Goal: Task Accomplishment & Management: Use online tool/utility

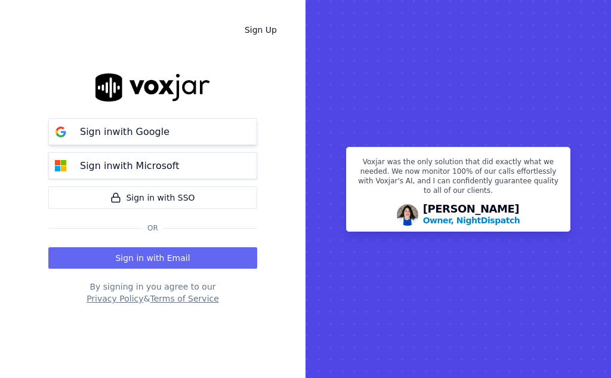
click at [132, 127] on p "Sign in with Google" at bounding box center [125, 132] width 90 height 14
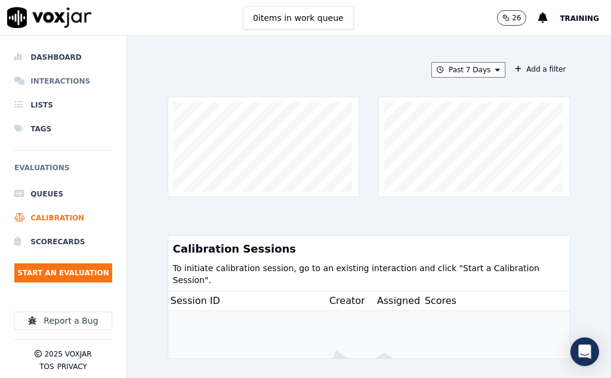
click at [42, 80] on li "Interactions" at bounding box center [63, 81] width 98 height 24
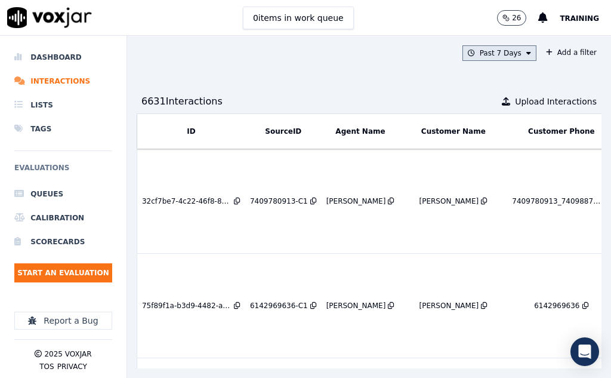
click at [526, 53] on icon at bounding box center [528, 53] width 5 height 7
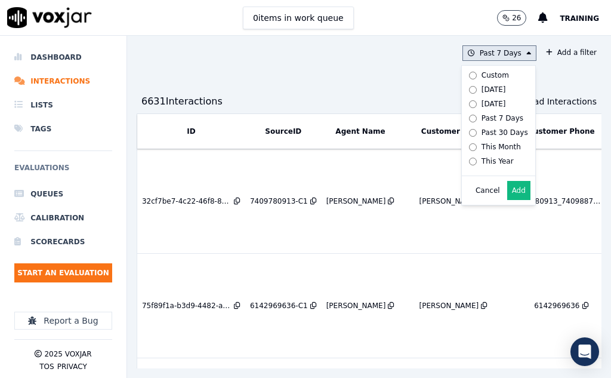
click at [507, 200] on button "Add" at bounding box center [518, 190] width 23 height 19
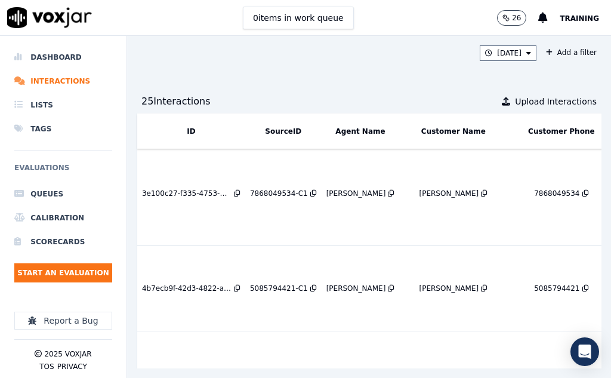
scroll to position [1907, 0]
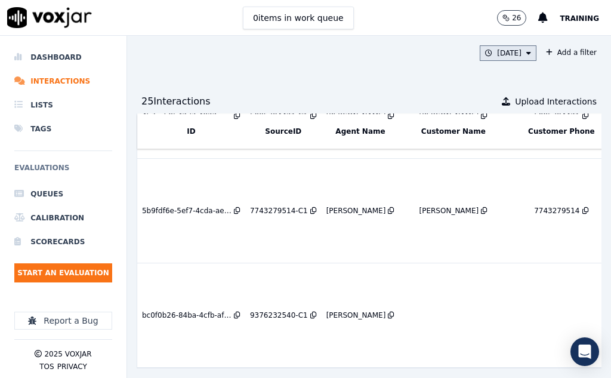
click at [526, 55] on icon at bounding box center [528, 53] width 5 height 7
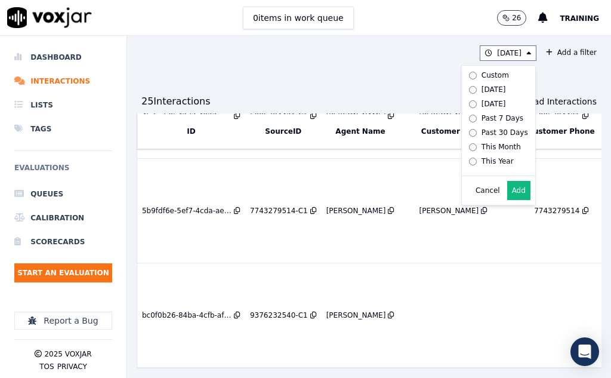
click at [157, 71] on div "Yesterday Custom Today Yesterday Past 7 Days Past 30 Days This Month This Year …" at bounding box center [369, 207] width 484 height 342
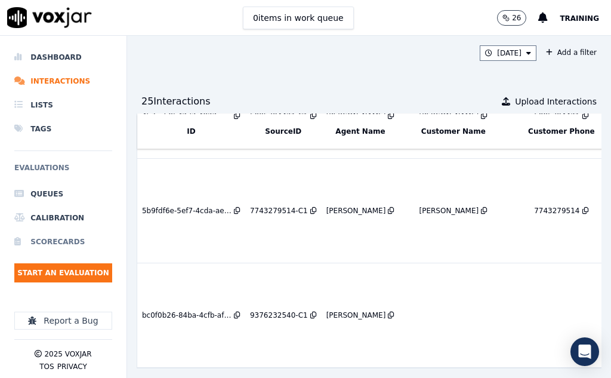
click at [52, 244] on li "Scorecards" at bounding box center [63, 242] width 98 height 24
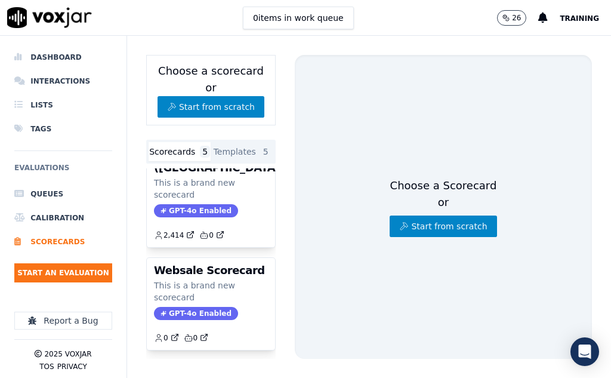
scroll to position [388, 0]
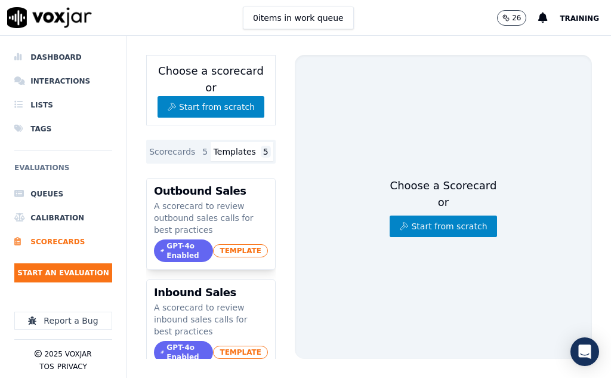
click at [226, 142] on button "Templates 5" at bounding box center [242, 151] width 63 height 19
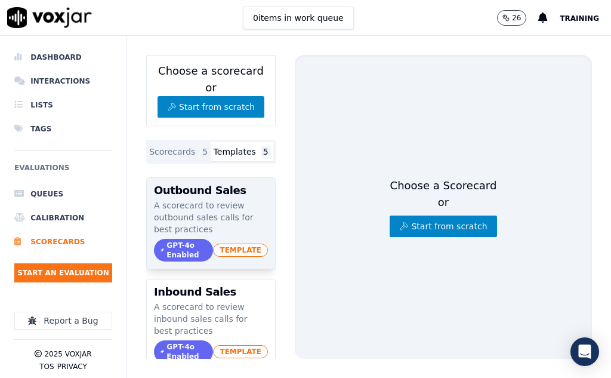
scroll to position [0, 0]
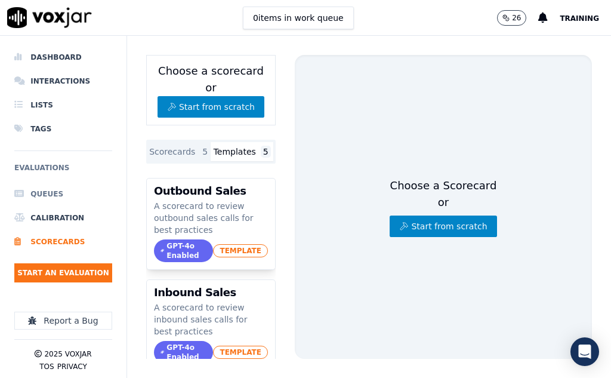
click at [39, 194] on li "Queues" at bounding box center [63, 194] width 98 height 24
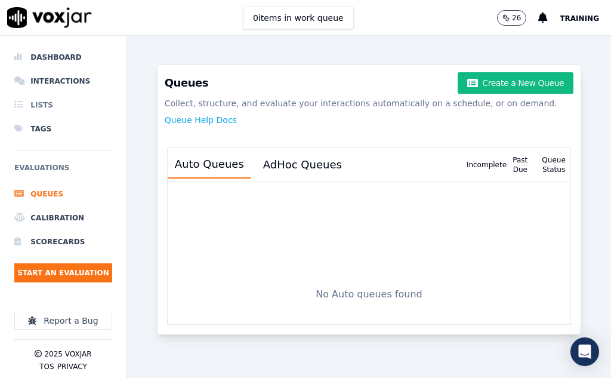
click at [39, 104] on li "Lists" at bounding box center [63, 105] width 98 height 24
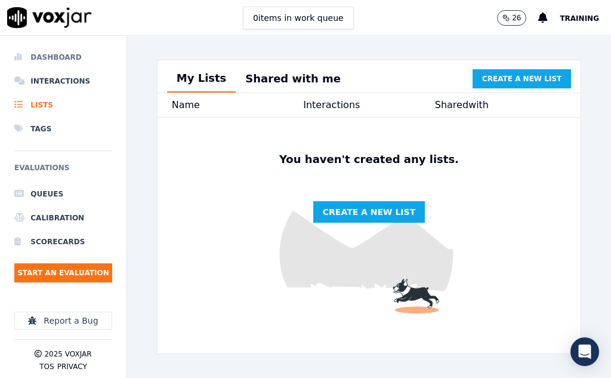
click at [44, 57] on li "Dashboard" at bounding box center [63, 57] width 98 height 24
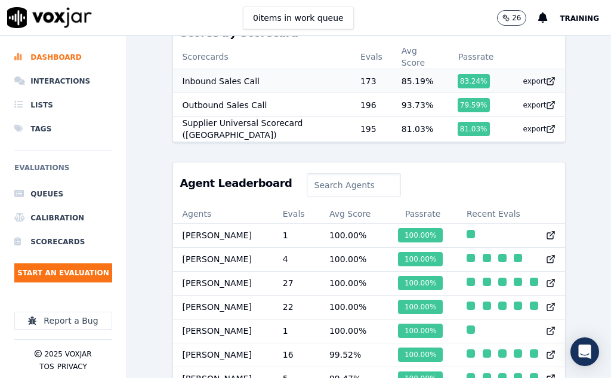
scroll to position [351, 0]
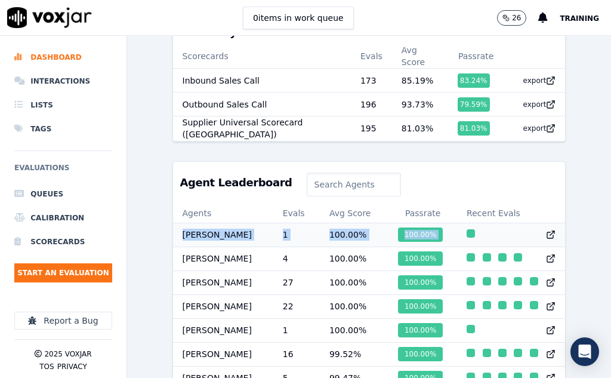
drag, startPoint x: 180, startPoint y: 238, endPoint x: 527, endPoint y: 242, distance: 346.8
click at [527, 242] on tr "Raymond Gomes 1 100.00 % 100.00 %" at bounding box center [369, 235] width 393 height 24
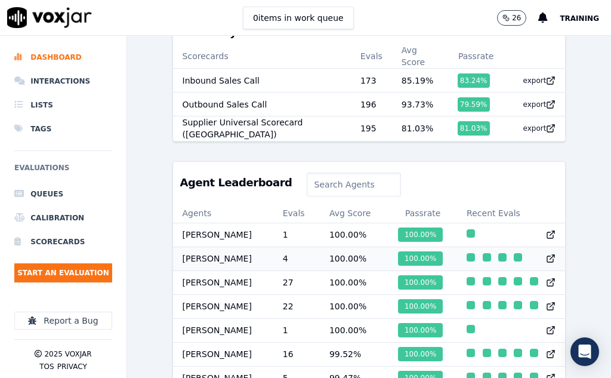
click at [261, 263] on td "[PERSON_NAME]" at bounding box center [223, 258] width 100 height 24
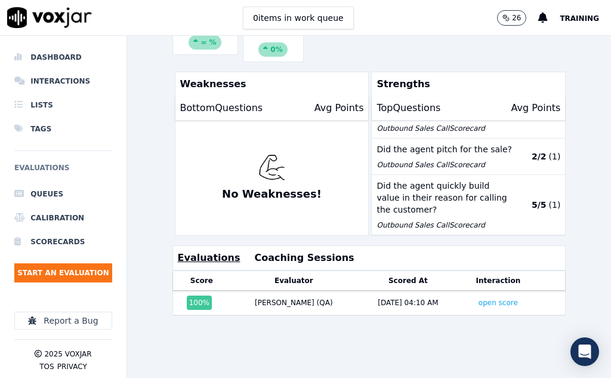
scroll to position [298, 0]
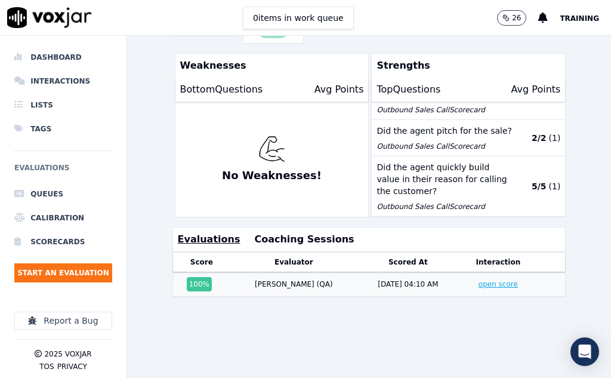
click at [479, 280] on link "open score" at bounding box center [498, 284] width 39 height 8
click at [582, 13] on button "Training" at bounding box center [585, 18] width 51 height 14
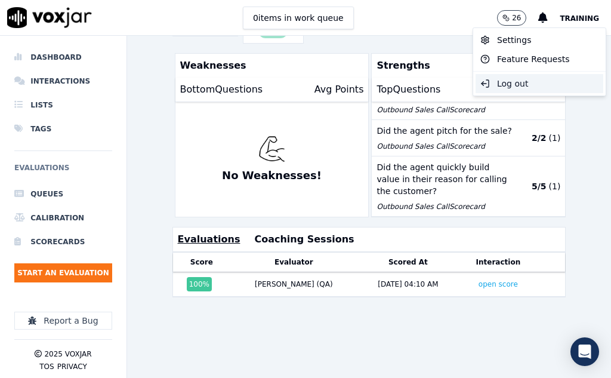
click at [511, 80] on div "Log out" at bounding box center [540, 83] width 128 height 19
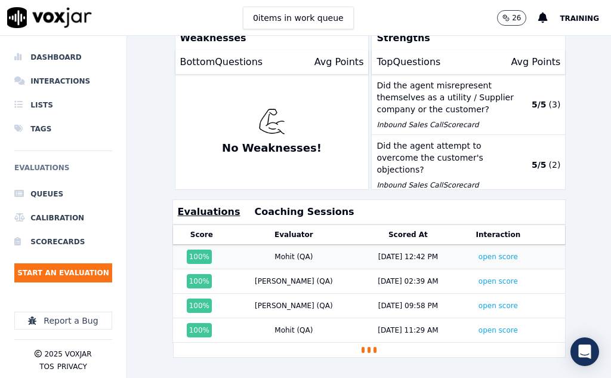
scroll to position [358, 0]
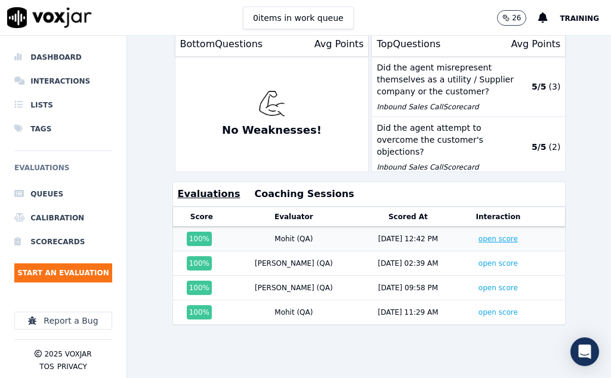
click at [479, 235] on link "open score" at bounding box center [498, 239] width 39 height 8
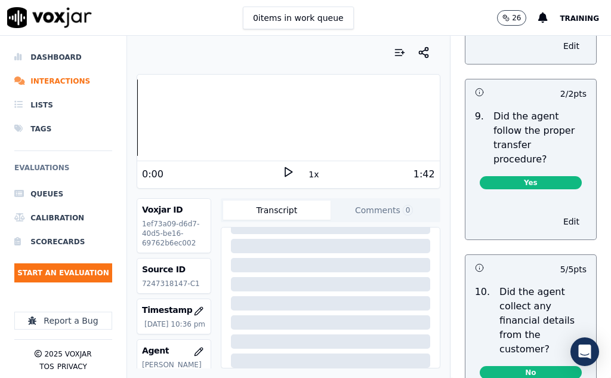
scroll to position [245, 0]
click at [284, 172] on icon at bounding box center [288, 172] width 12 height 12
click at [241, 176] on div "0:22" at bounding box center [212, 174] width 140 height 14
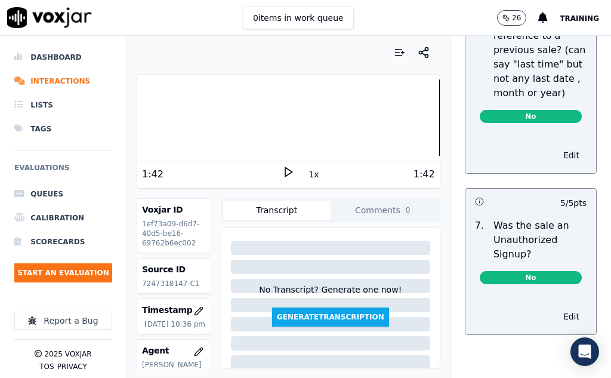
scroll to position [0, 0]
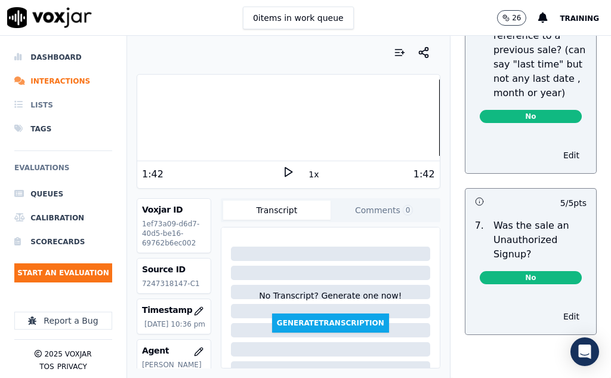
click at [84, 115] on li "Lists" at bounding box center [63, 105] width 98 height 24
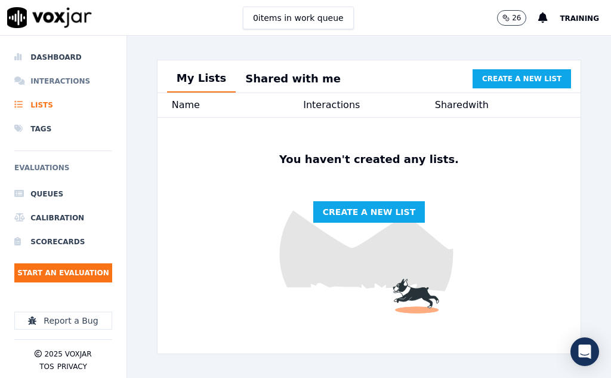
click at [58, 85] on li "Interactions" at bounding box center [63, 81] width 98 height 24
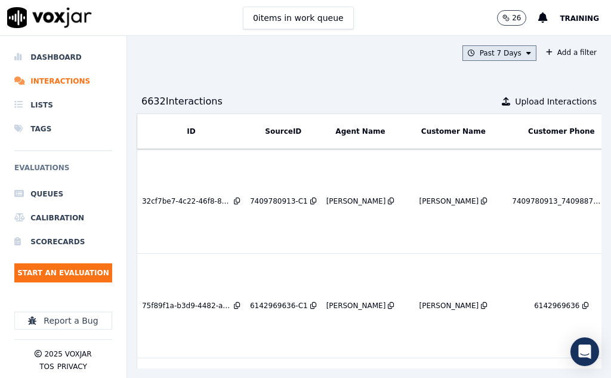
click at [526, 51] on icon at bounding box center [528, 53] width 5 height 7
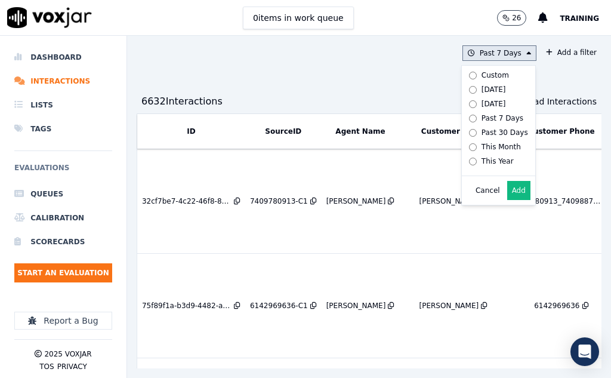
click at [507, 199] on button "Add" at bounding box center [518, 190] width 23 height 19
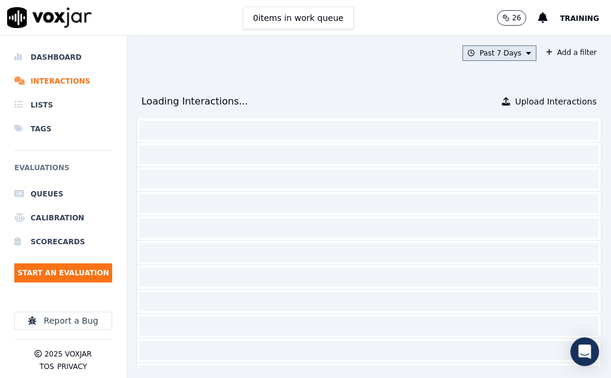
click at [501, 51] on button "Past 7 Days" at bounding box center [500, 53] width 74 height 16
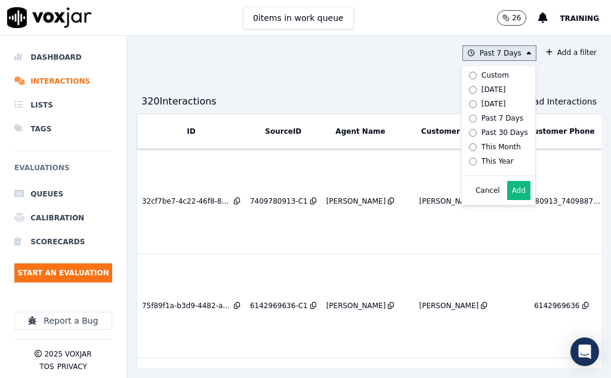
click at [507, 199] on button "Add" at bounding box center [518, 190] width 23 height 19
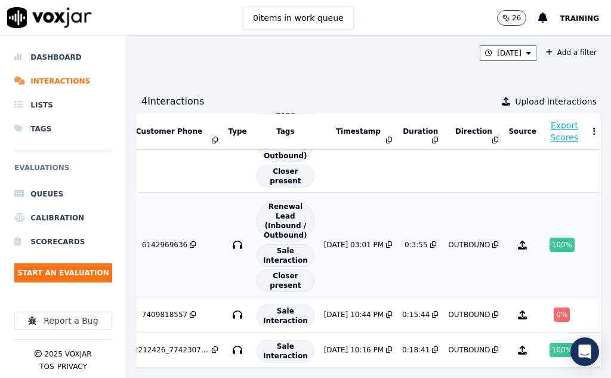
scroll to position [88, 369]
click at [526, 53] on icon at bounding box center [528, 53] width 5 height 7
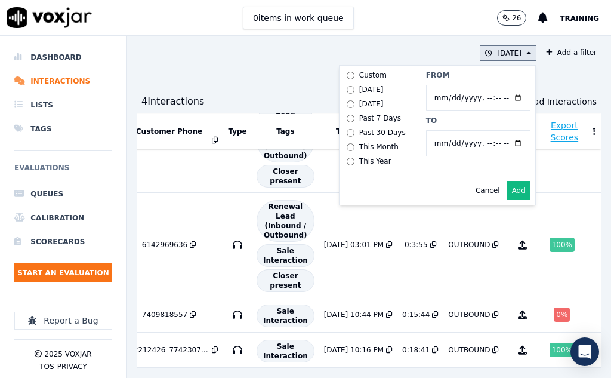
click at [507, 200] on button "Add" at bounding box center [518, 190] width 23 height 19
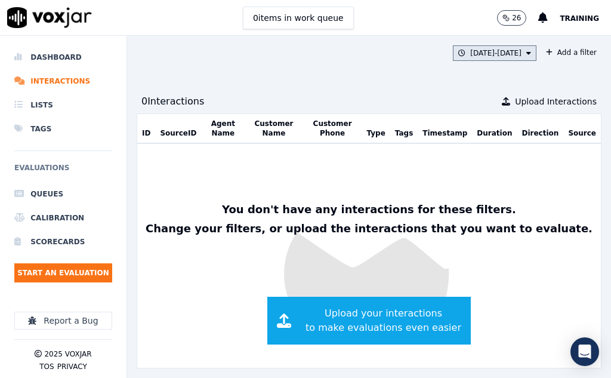
click at [526, 54] on icon at bounding box center [528, 53] width 5 height 7
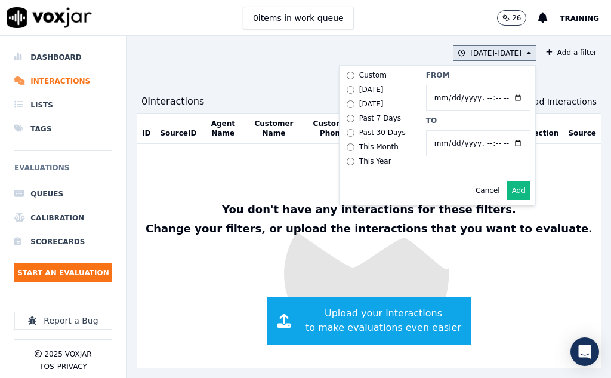
click at [494, 96] on input "From" at bounding box center [478, 98] width 104 height 26
type input "[DATE]T00:00"
click at [492, 100] on input "From" at bounding box center [478, 98] width 104 height 26
click at [496, 98] on input "From" at bounding box center [478, 98] width 104 height 26
click at [534, 188] on img at bounding box center [369, 256] width 464 height 224
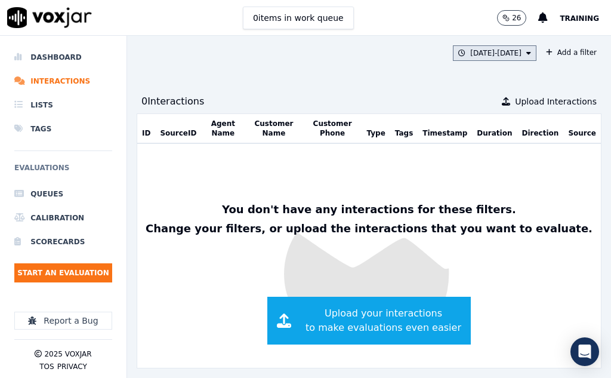
click at [454, 50] on button "[DATE] - [DATE]" at bounding box center [495, 53] width 84 height 16
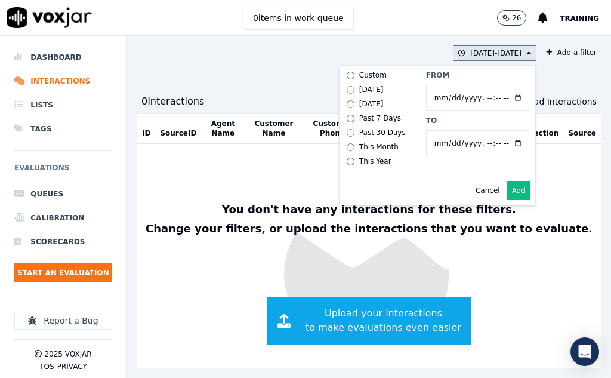
click at [430, 97] on input "From" at bounding box center [478, 98] width 104 height 26
click at [492, 97] on input "From" at bounding box center [478, 98] width 104 height 26
click at [497, 97] on input "From" at bounding box center [478, 98] width 104 height 26
click at [433, 101] on input "From" at bounding box center [478, 98] width 104 height 26
click at [426, 96] on input "From" at bounding box center [478, 98] width 104 height 26
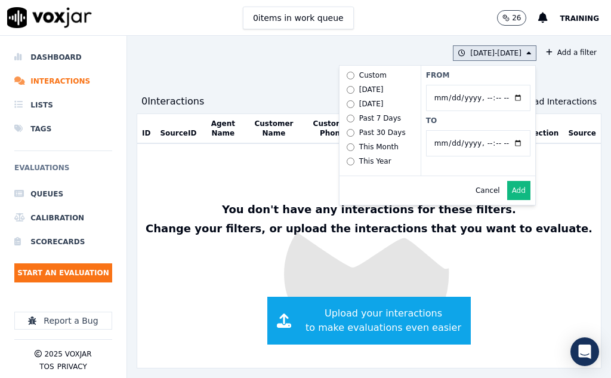
click at [438, 100] on input "From" at bounding box center [478, 98] width 104 height 26
click at [495, 97] on input "From" at bounding box center [478, 98] width 104 height 26
click at [429, 95] on input "From" at bounding box center [478, 98] width 104 height 26
click at [448, 130] on div "From To" at bounding box center [478, 121] width 115 height 110
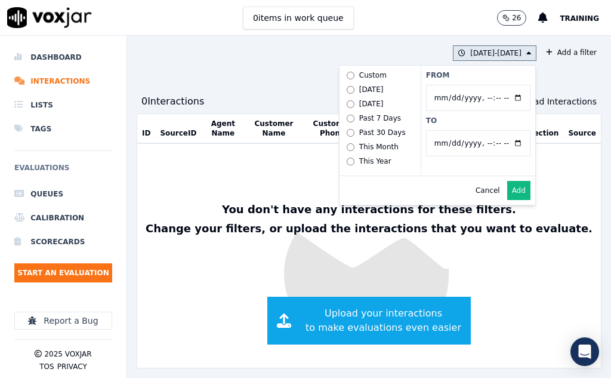
click at [426, 75] on label "From" at bounding box center [478, 75] width 104 height 10
click at [426, 85] on input "From" at bounding box center [478, 98] width 104 height 26
click at [359, 73] on div "Custom" at bounding box center [372, 75] width 27 height 10
click at [496, 98] on input "From" at bounding box center [478, 98] width 104 height 26
type input "[DATE]T01:00"
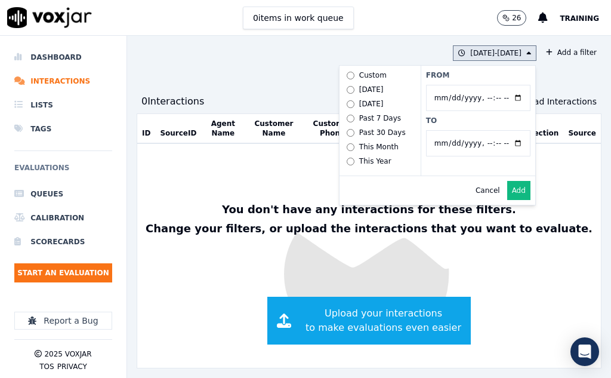
click at [500, 54] on button "[DATE] - [DATE] Custom [DATE] [DATE] Past 7 Days Past 30 Days This Month This Y…" at bounding box center [495, 53] width 84 height 16
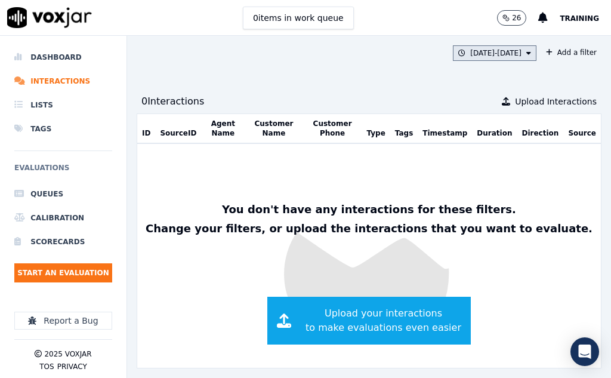
click at [500, 54] on button "[DATE] - [DATE]" at bounding box center [495, 53] width 84 height 16
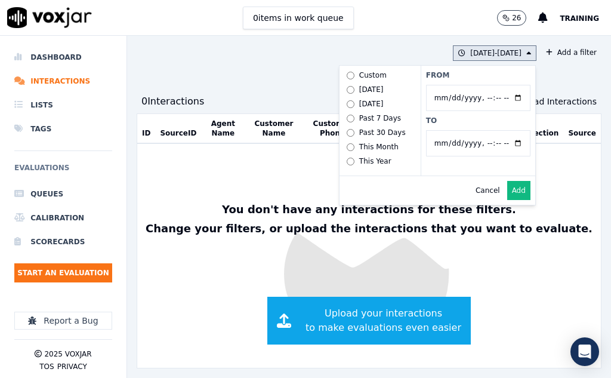
click at [426, 95] on input "From" at bounding box center [478, 98] width 104 height 26
click at [495, 97] on input "From" at bounding box center [478, 98] width 104 height 26
type input "[DATE]T12:00"
click at [507, 200] on button "Add" at bounding box center [518, 190] width 23 height 19
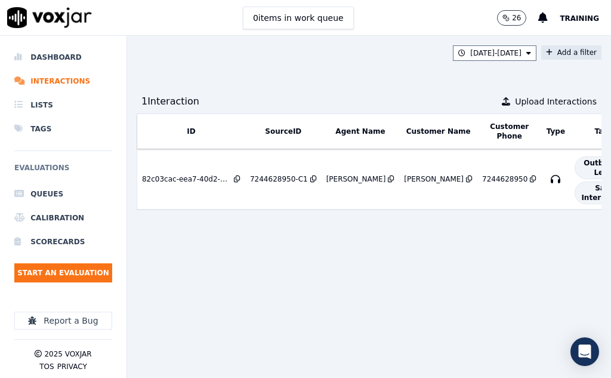
click at [544, 52] on button "Add a filter" at bounding box center [571, 52] width 60 height 14
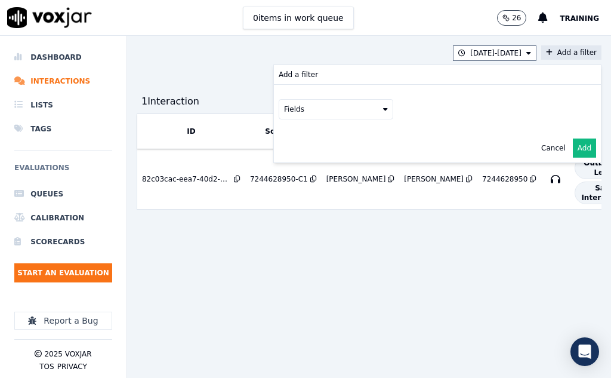
click at [359, 113] on button "Fields" at bounding box center [336, 109] width 115 height 20
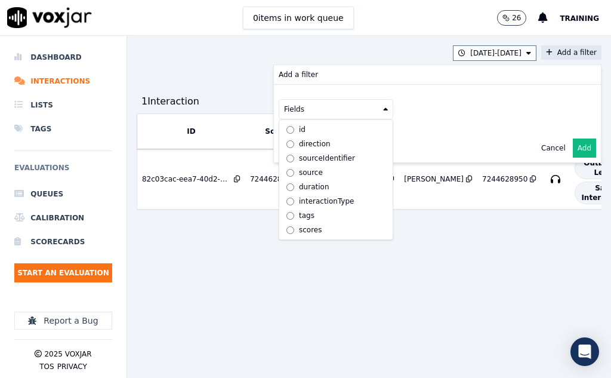
scroll to position [38, 0]
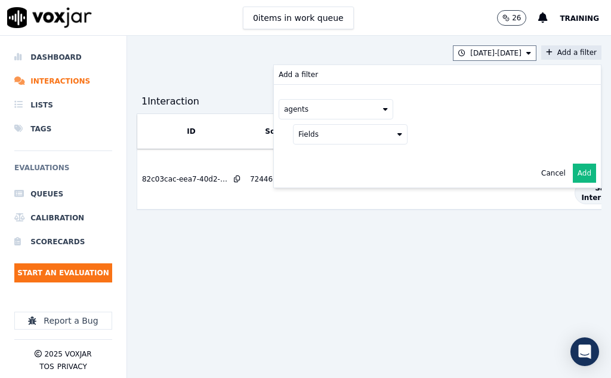
click at [347, 142] on button "Fields" at bounding box center [350, 134] width 115 height 20
click at [543, 130] on button at bounding box center [498, 133] width 172 height 18
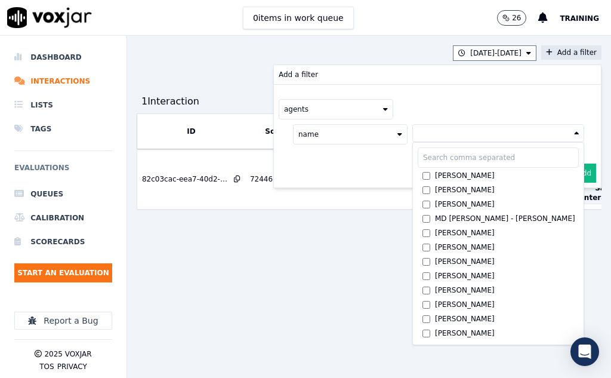
scroll to position [618, 0]
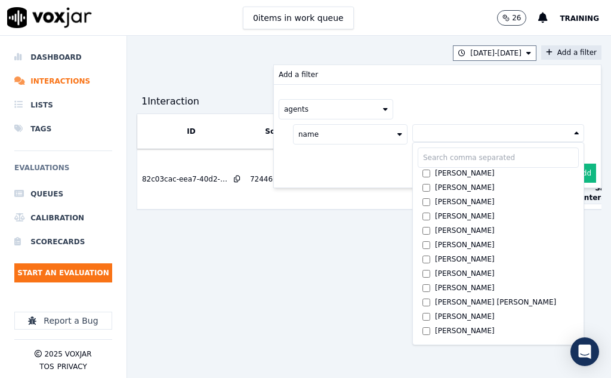
click at [418, 162] on input "text" at bounding box center [498, 157] width 161 height 20
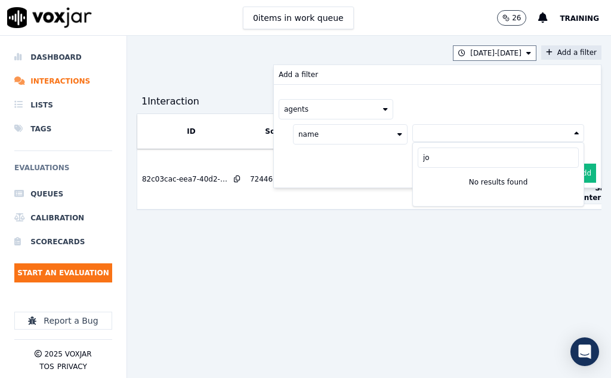
type input "j"
type input "J"
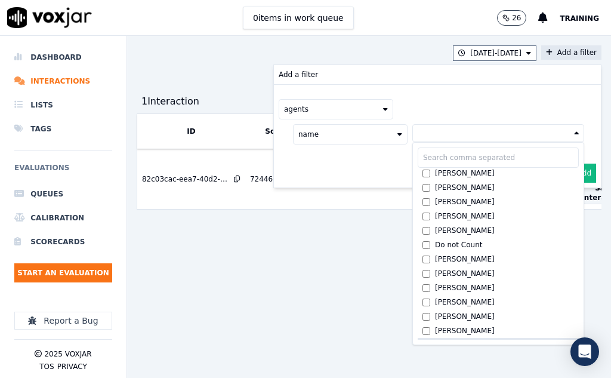
scroll to position [248, 0]
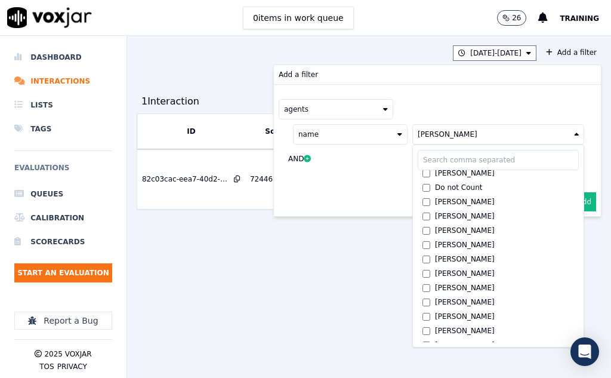
click at [331, 284] on div "ID SourceID Agent Name Customer Name Customer Phone Type Tags Timestamp Duratio…" at bounding box center [369, 240] width 465 height 255
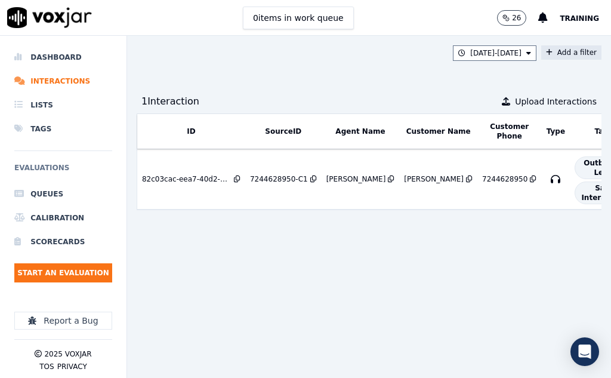
click at [565, 53] on button "Add a filter" at bounding box center [571, 52] width 60 height 14
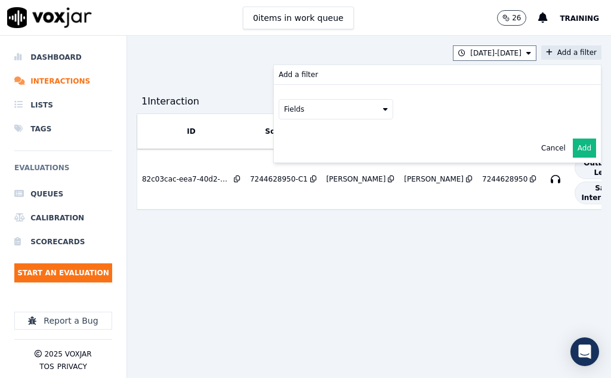
click at [355, 105] on button "Fields" at bounding box center [336, 109] width 115 height 20
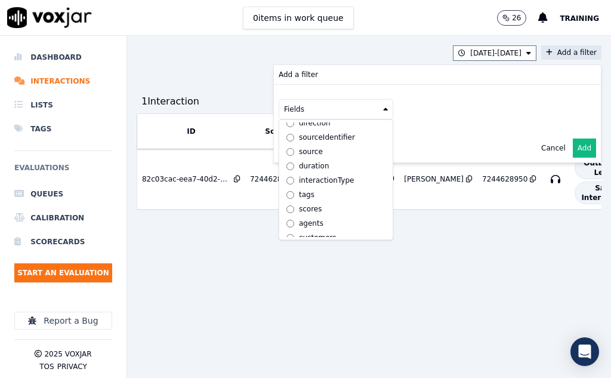
scroll to position [38, 0]
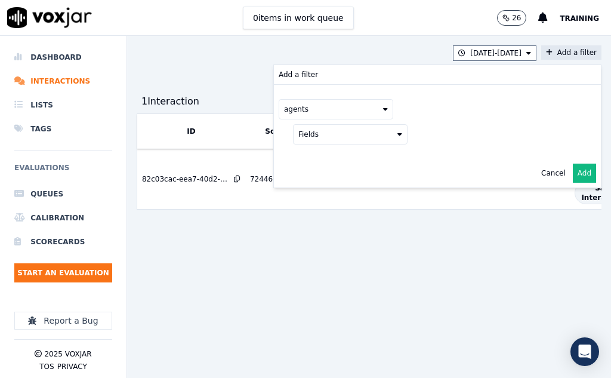
click at [350, 280] on div "ID SourceID Agent Name Customer Name Customer Phone Type Tags Timestamp Duratio…" at bounding box center [369, 240] width 465 height 255
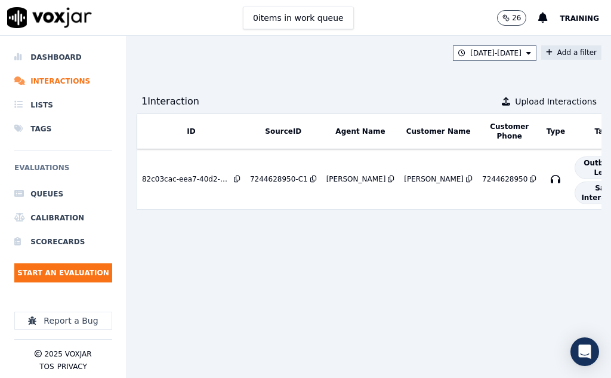
click at [278, 277] on div "ID SourceID Agent Name Customer Name Customer Phone Type Tags Timestamp Duratio…" at bounding box center [369, 240] width 465 height 255
click at [584, 19] on span "Training" at bounding box center [579, 18] width 39 height 8
